Goal: Task Accomplishment & Management: Use online tool/utility

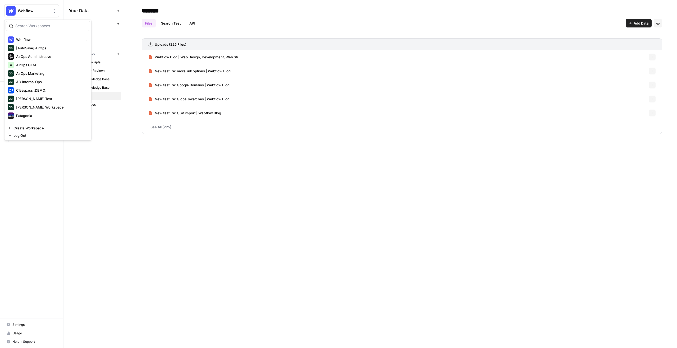
click at [44, 14] on button "Webflow" at bounding box center [31, 10] width 55 height 13
click at [40, 99] on span "[PERSON_NAME] Workspace" at bounding box center [51, 98] width 70 height 5
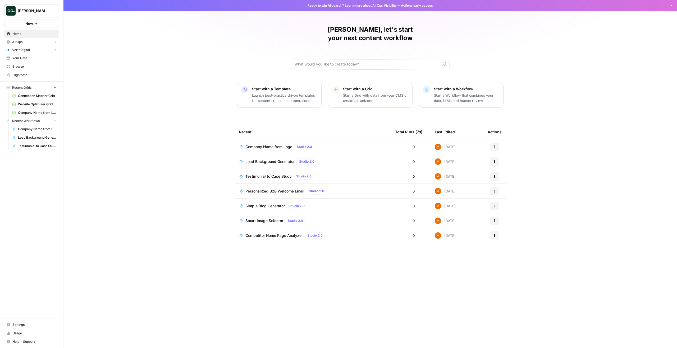
click at [22, 48] on span "VertoDigital" at bounding box center [21, 50] width 18 height 5
click at [28, 60] on span "Insights" at bounding box center [36, 58] width 39 height 5
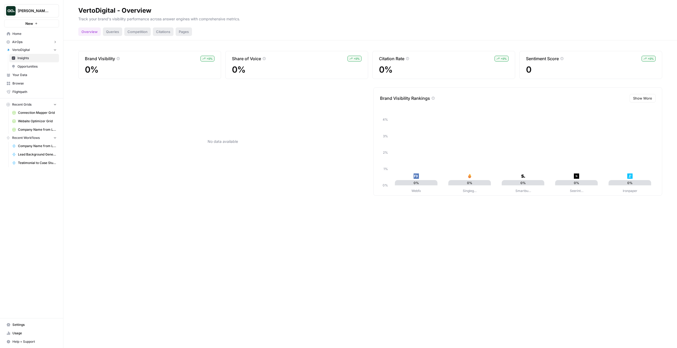
click at [28, 66] on span "Opportunities" at bounding box center [36, 66] width 39 height 5
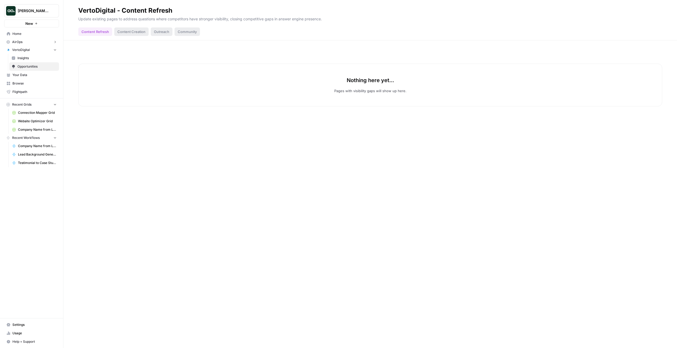
click at [27, 57] on span "Insights" at bounding box center [36, 58] width 39 height 5
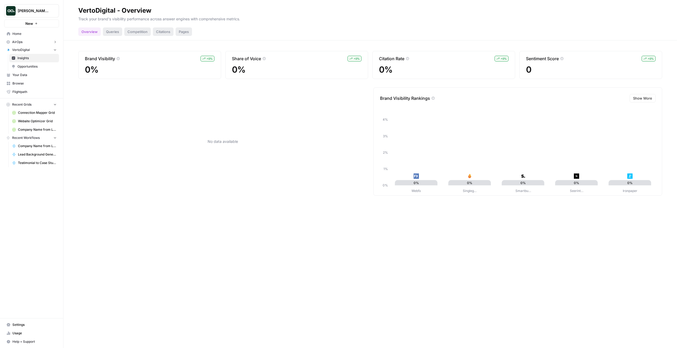
click at [36, 49] on button "VertoDigital" at bounding box center [31, 50] width 55 height 8
click at [42, 41] on button "AirOps" at bounding box center [31, 42] width 55 height 8
click at [42, 42] on button "AirOps" at bounding box center [31, 42] width 55 height 8
click at [40, 40] on button "AirOps" at bounding box center [31, 42] width 55 height 8
click at [39, 48] on span "Insights" at bounding box center [36, 50] width 39 height 5
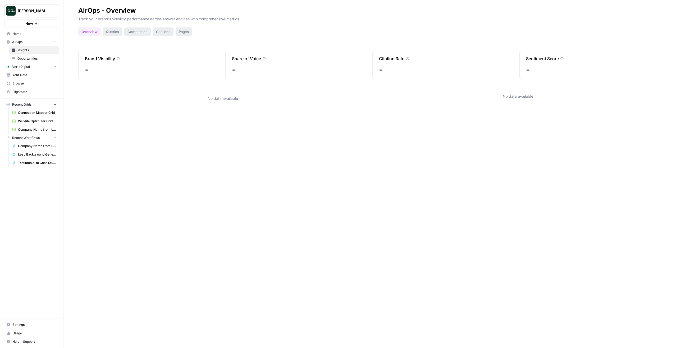
click at [38, 45] on button "AirOps" at bounding box center [31, 42] width 55 height 8
click at [38, 52] on button "VertoDigital" at bounding box center [31, 50] width 55 height 8
click at [38, 50] on button "VertoDigital" at bounding box center [31, 50] width 55 height 8
click at [37, 61] on link "Your Data" at bounding box center [31, 58] width 55 height 8
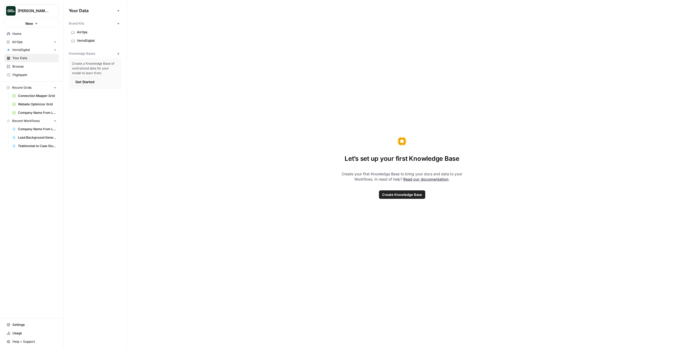
click at [119, 23] on icon "button" at bounding box center [118, 23] width 3 height 3
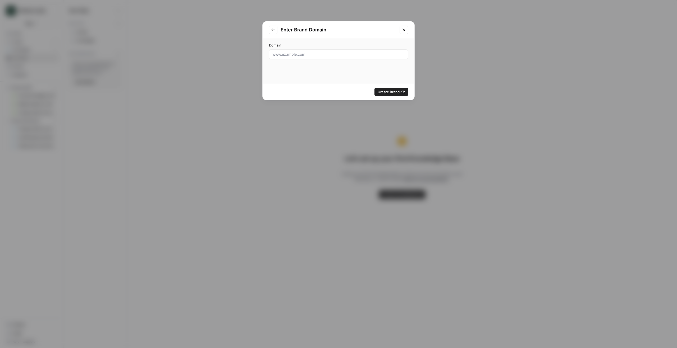
click at [345, 51] on div at bounding box center [338, 54] width 139 height 10
paste input "[URL][DOMAIN_NAME]"
type input "[URL][DOMAIN_NAME]"
click at [379, 90] on span "Create Brand Kit" at bounding box center [390, 91] width 27 height 5
